Goal: Task Accomplishment & Management: Complete application form

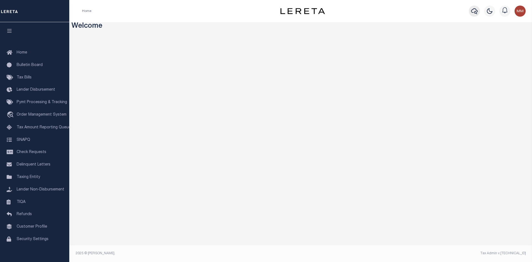
click at [474, 11] on icon "button" at bounding box center [474, 11] width 7 height 7
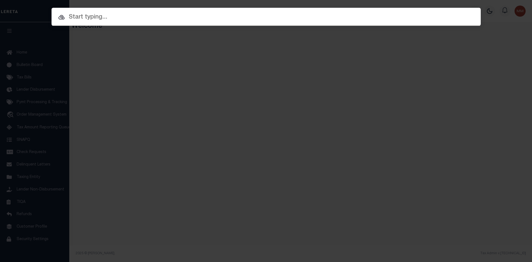
click at [119, 16] on input "text" at bounding box center [266, 17] width 429 height 10
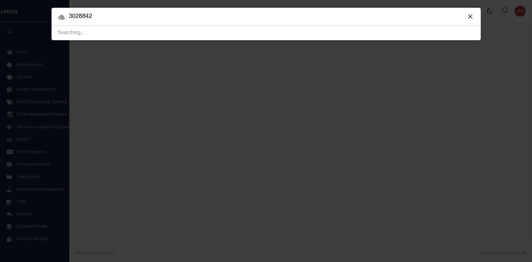
type input "3028842"
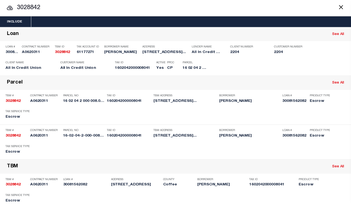
scroll to position [9, 0]
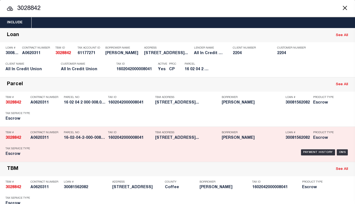
click at [88, 131] on div "Parcel No 16-02-04-2-000-008.041" at bounding box center [85, 136] width 42 height 16
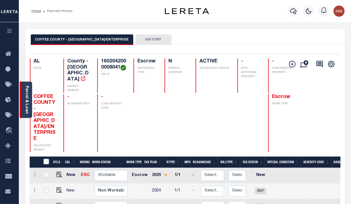
click at [24, 100] on div "Parcel & Loan" at bounding box center [26, 99] width 12 height 36
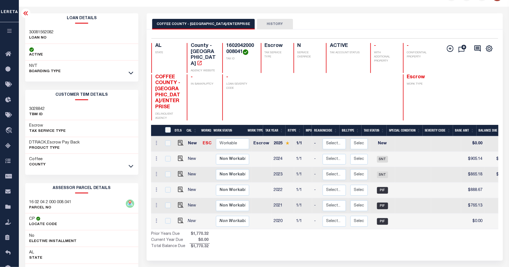
scroll to position [31, 0]
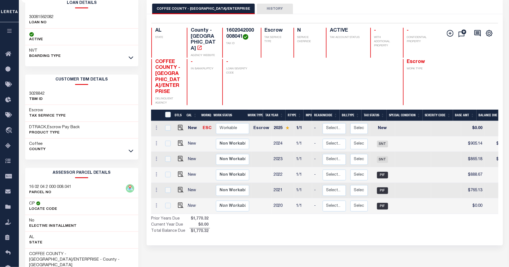
click at [9, 33] on icon "button" at bounding box center [9, 30] width 6 height 5
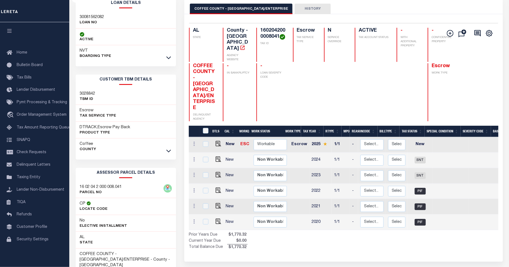
click at [9, 33] on icon "button" at bounding box center [9, 30] width 6 height 5
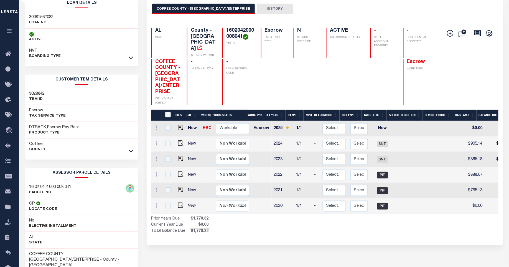
click at [293, 203] on div "COFFEE COUNTY - ELBA/ENTERPRISE HISTORY Selected 6 Results" at bounding box center [324, 160] width 364 height 324
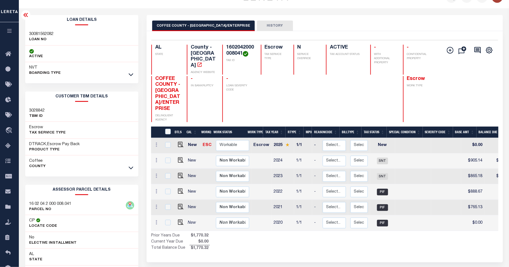
scroll to position [0, 0]
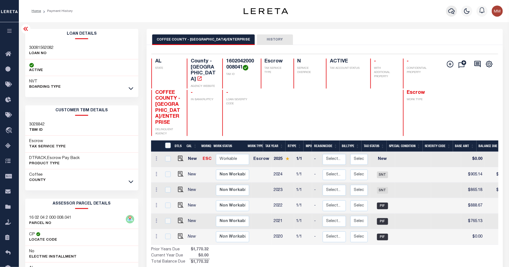
click at [351, 12] on icon "button" at bounding box center [451, 11] width 7 height 7
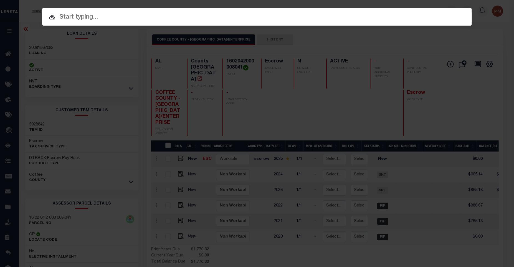
click at [75, 14] on input "text" at bounding box center [256, 17] width 429 height 10
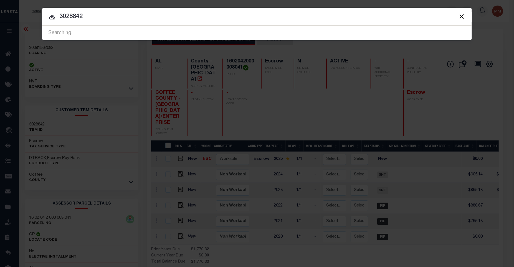
type input "3028842"
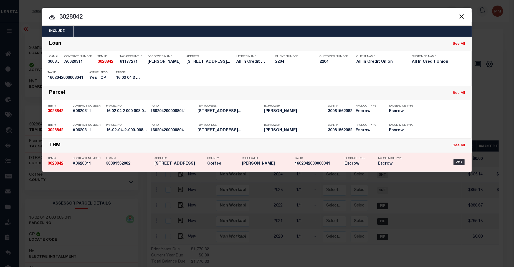
click at [144, 157] on p "Loan #" at bounding box center [129, 158] width 46 height 3
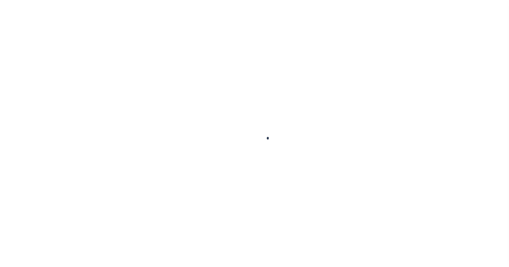
type input "30081562082"
type input "[PERSON_NAME]"
select select
select select "Escrow"
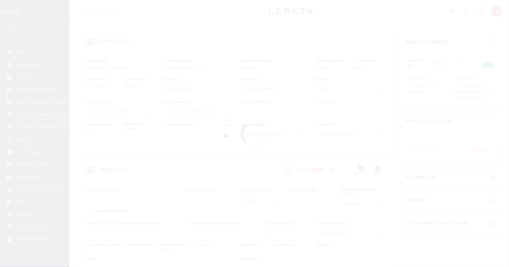
type input "[STREET_ADDRESS]"
type input "16-02-04-2-000-008.041"
select select
type input "Enterprise AL 36330"
type input "AL"
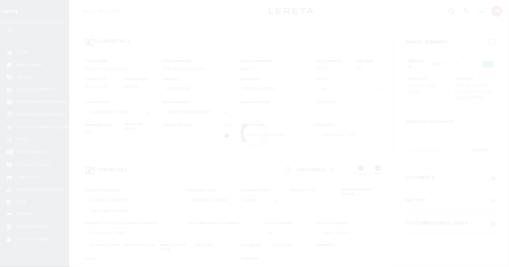
select select
type textarea "Liability subject to parcel provided"
